Goal: Transaction & Acquisition: Subscribe to service/newsletter

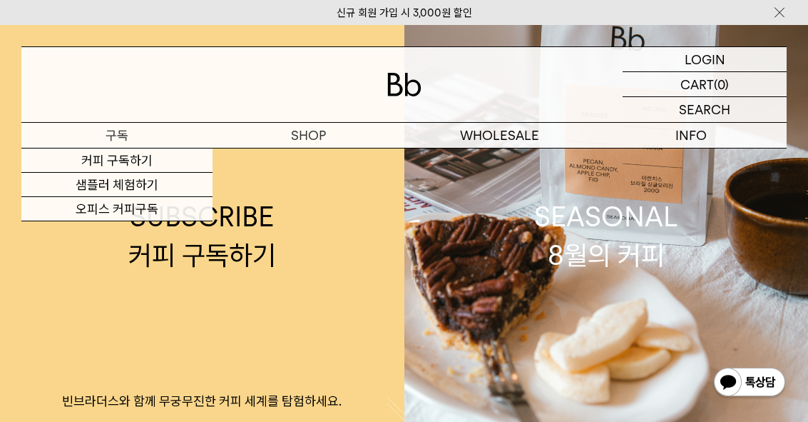
click at [101, 168] on link "커피 구독하기" at bounding box center [116, 160] width 191 height 24
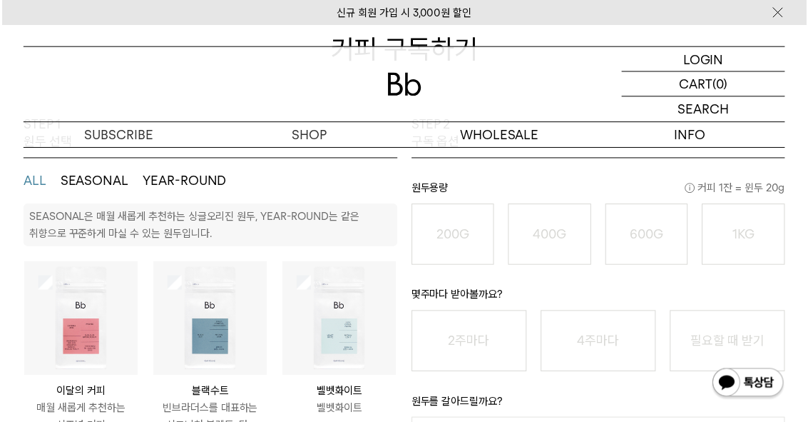
scroll to position [205, 0]
click at [171, 292] on img at bounding box center [209, 317] width 114 height 114
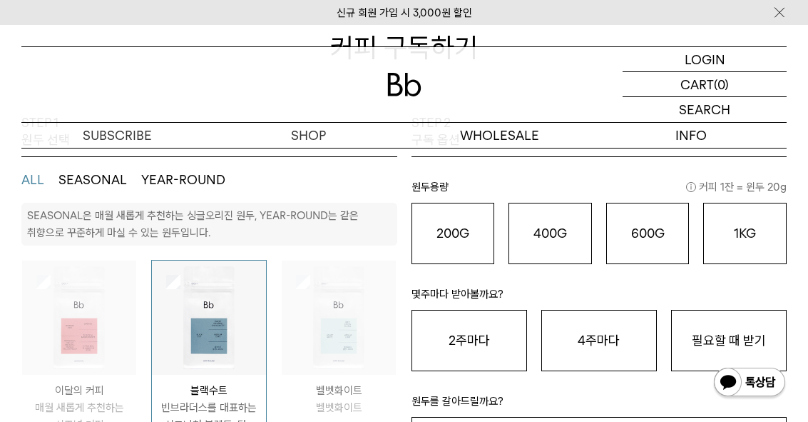
click at [163, 278] on img at bounding box center [209, 317] width 114 height 114
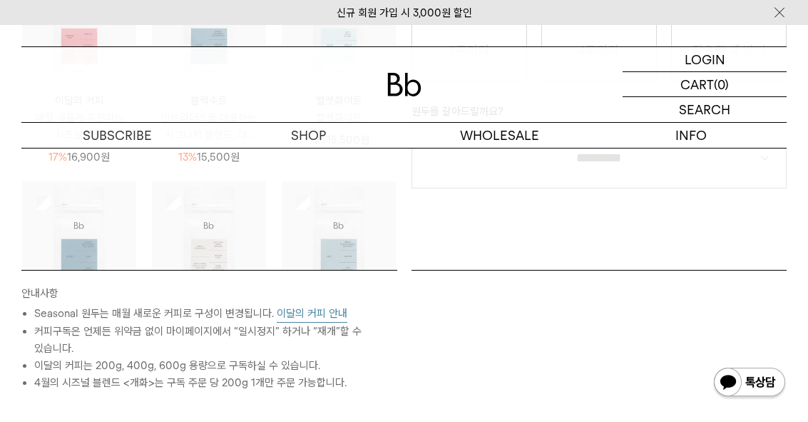
click at [51, 203] on img at bounding box center [79, 238] width 114 height 114
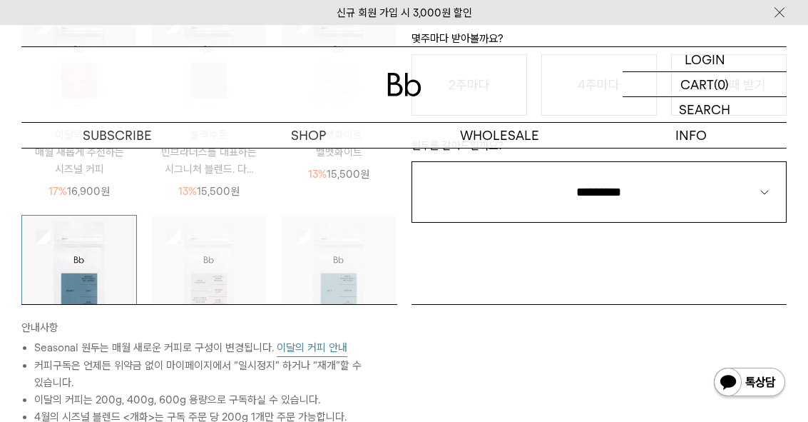
scroll to position [383, 0]
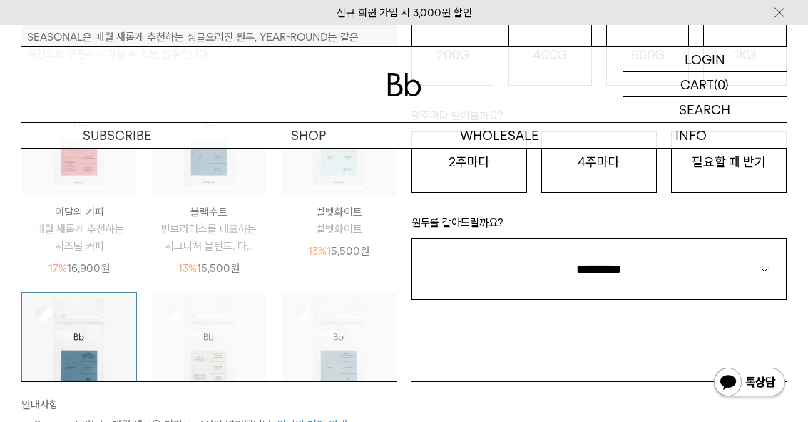
click at [45, 303] on img at bounding box center [79, 349] width 114 height 114
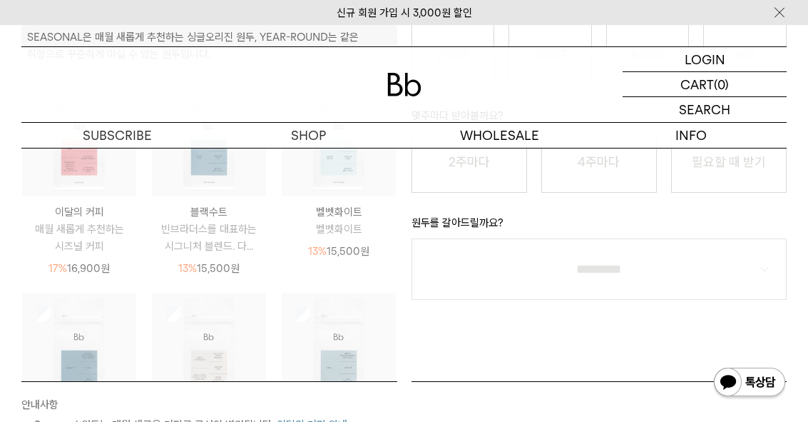
click at [55, 184] on img at bounding box center [79, 139] width 114 height 114
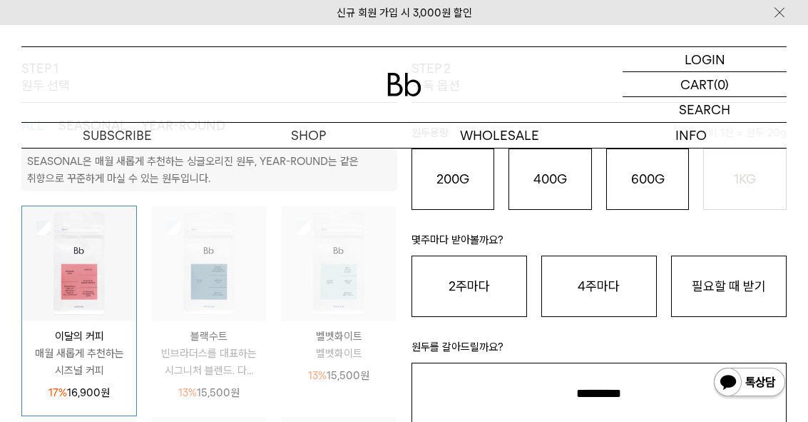
scroll to position [257, 0]
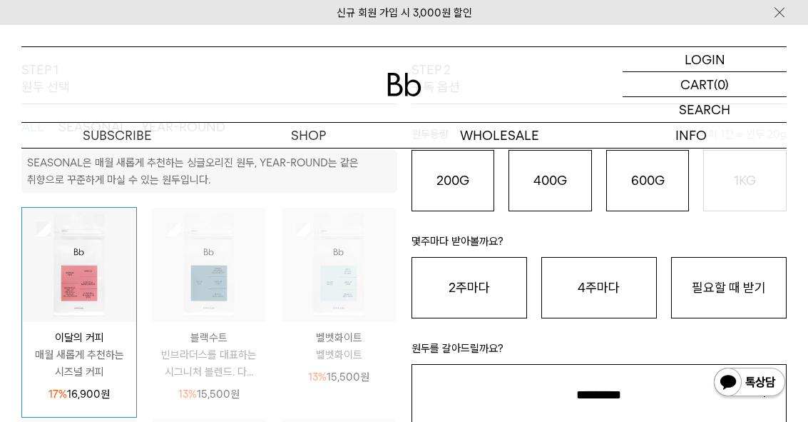
click at [575, 195] on button "400G 31,000 원" at bounding box center [550, 180] width 83 height 61
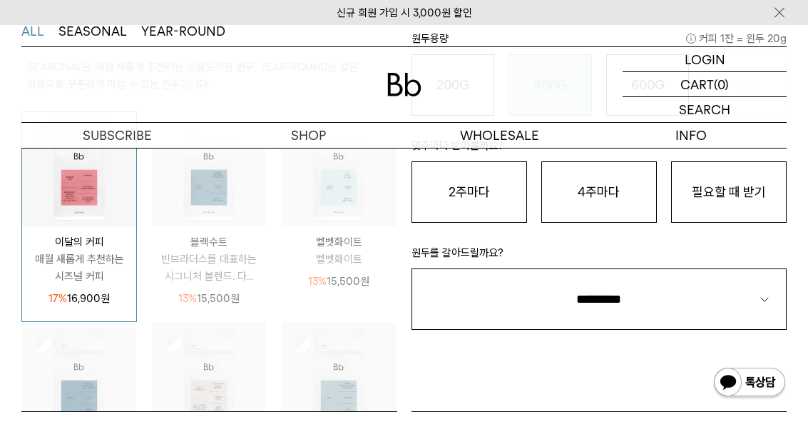
scroll to position [350, 0]
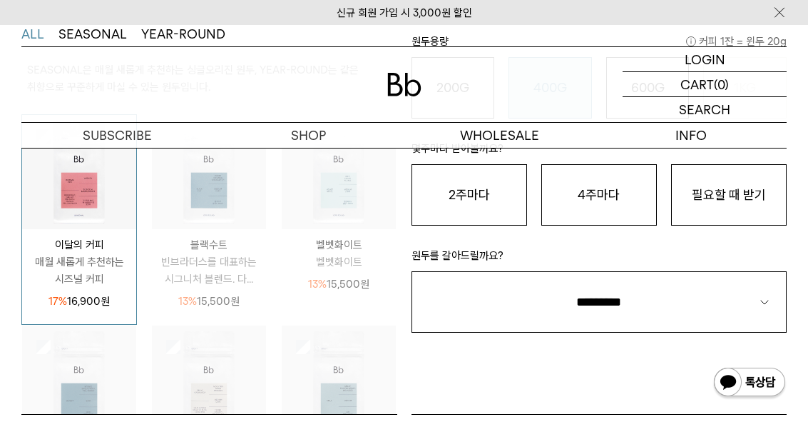
click at [589, 293] on select "**********" at bounding box center [600, 301] width 376 height 61
select select "**"
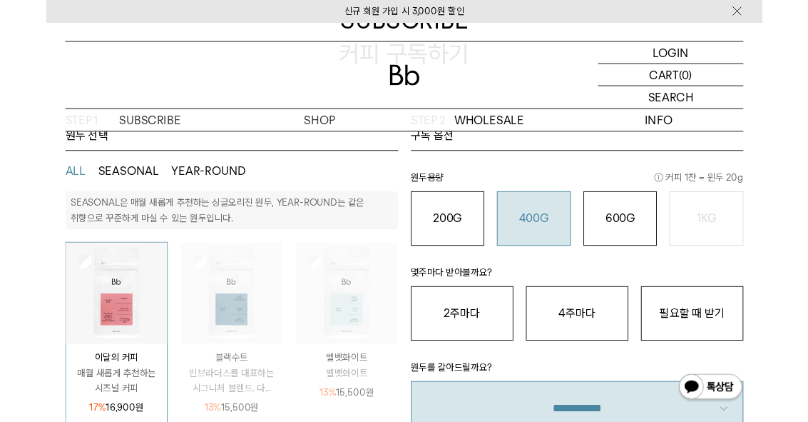
scroll to position [241, 0]
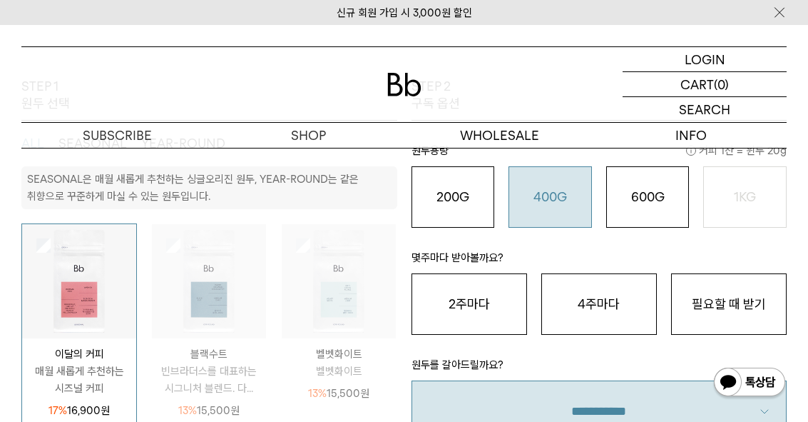
click at [703, 309] on button "필요할 때 받기" at bounding box center [729, 303] width 116 height 61
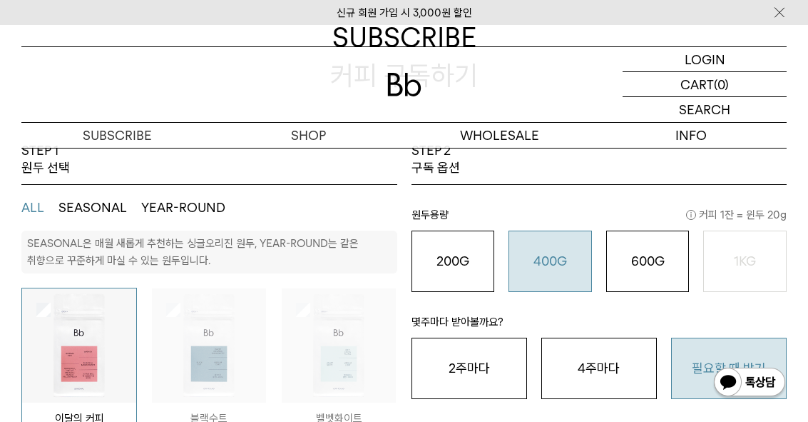
scroll to position [0, 0]
